Goal: Find specific page/section: Find specific page/section

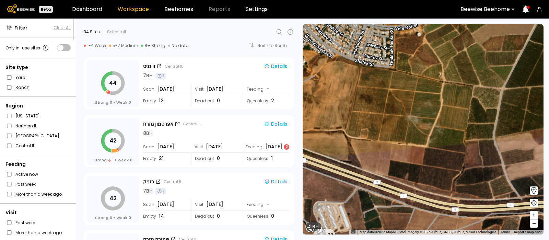
scroll to position [1151, 0]
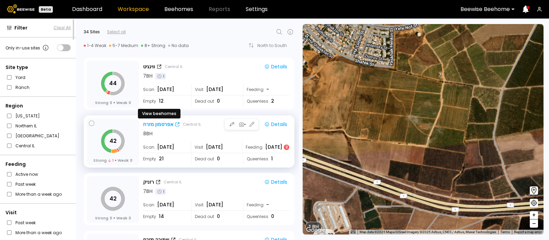
click at [161, 124] on div "אפרסמון מזרח" at bounding box center [158, 124] width 30 height 7
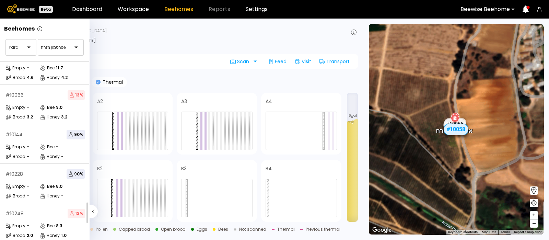
scroll to position [141, 0]
click at [60, 93] on div "# 10066 13 %" at bounding box center [44, 95] width 79 height 10
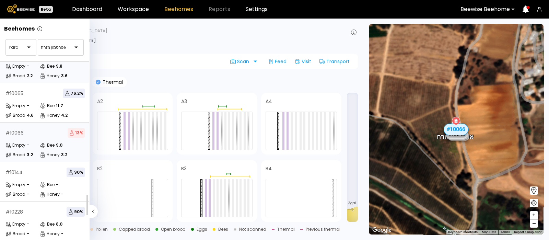
scroll to position [141, 0]
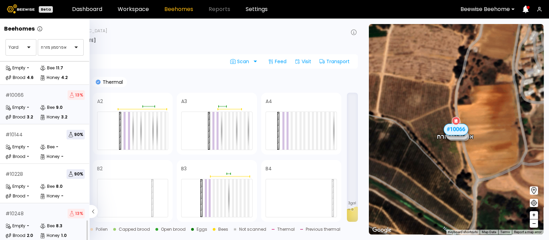
click at [39, 222] on div "Empty -" at bounding box center [22, 225] width 34 height 7
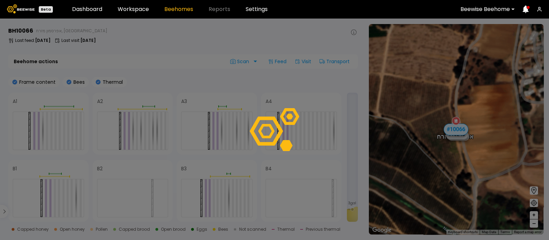
scroll to position [122, 0]
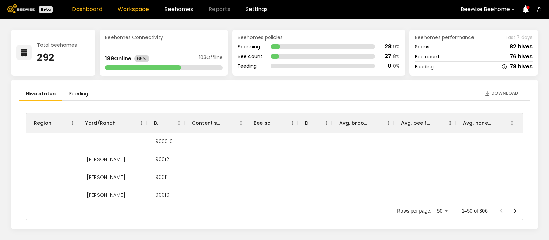
click at [128, 9] on link "Workspace" at bounding box center [133, 9] width 31 height 5
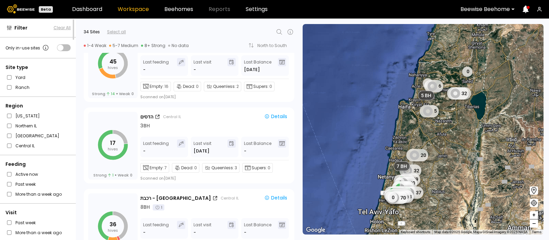
scroll to position [1077, 0]
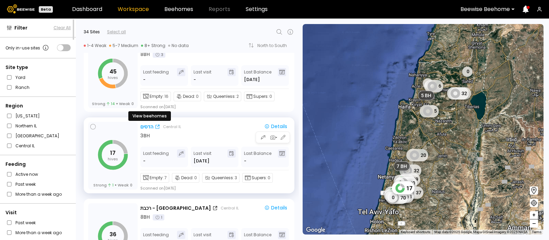
click at [147, 124] on div "הדסים" at bounding box center [146, 126] width 13 height 7
